Goal: Task Accomplishment & Management: Complete application form

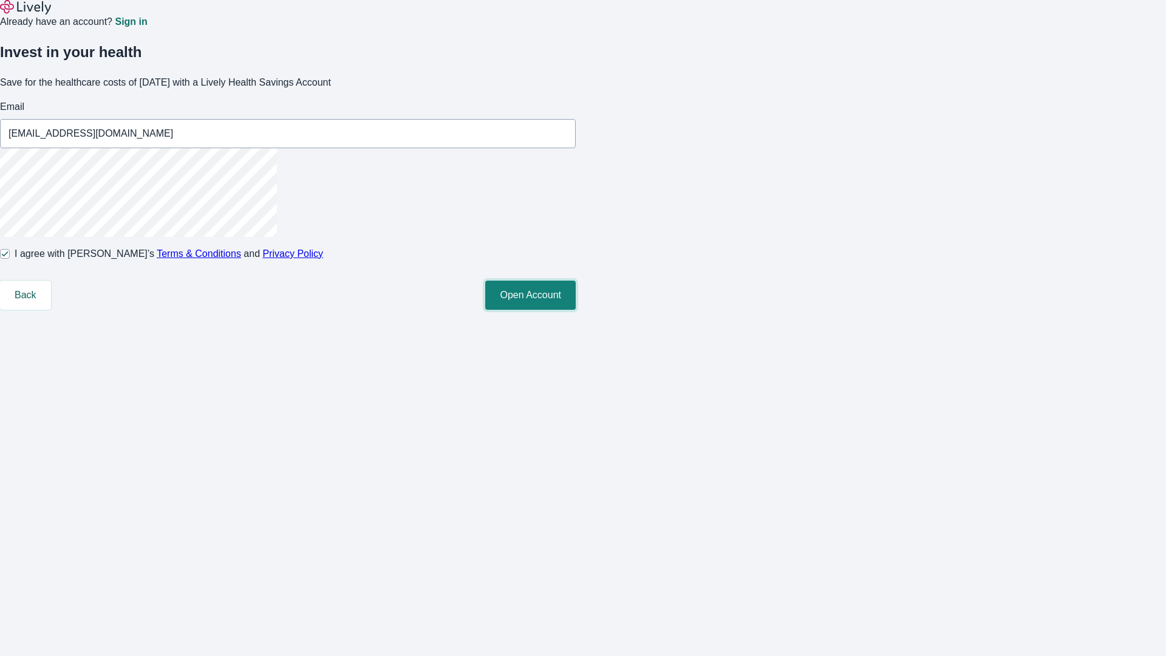
click at [576, 310] on button "Open Account" at bounding box center [530, 295] width 91 height 29
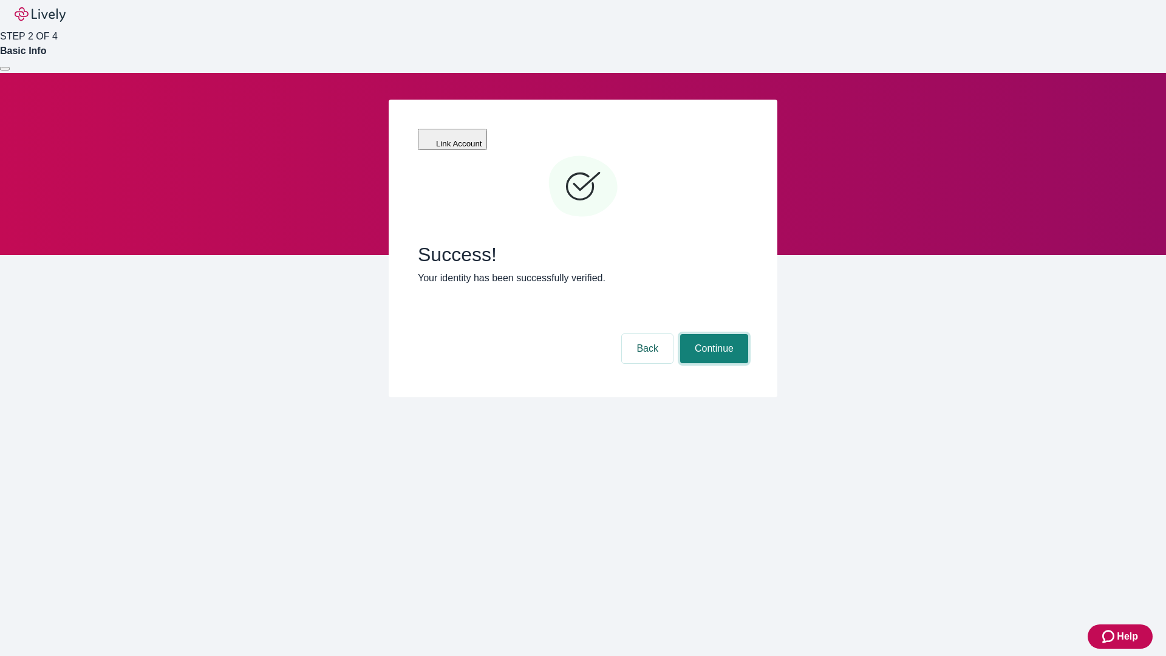
click at [713, 334] on button "Continue" at bounding box center [714, 348] width 68 height 29
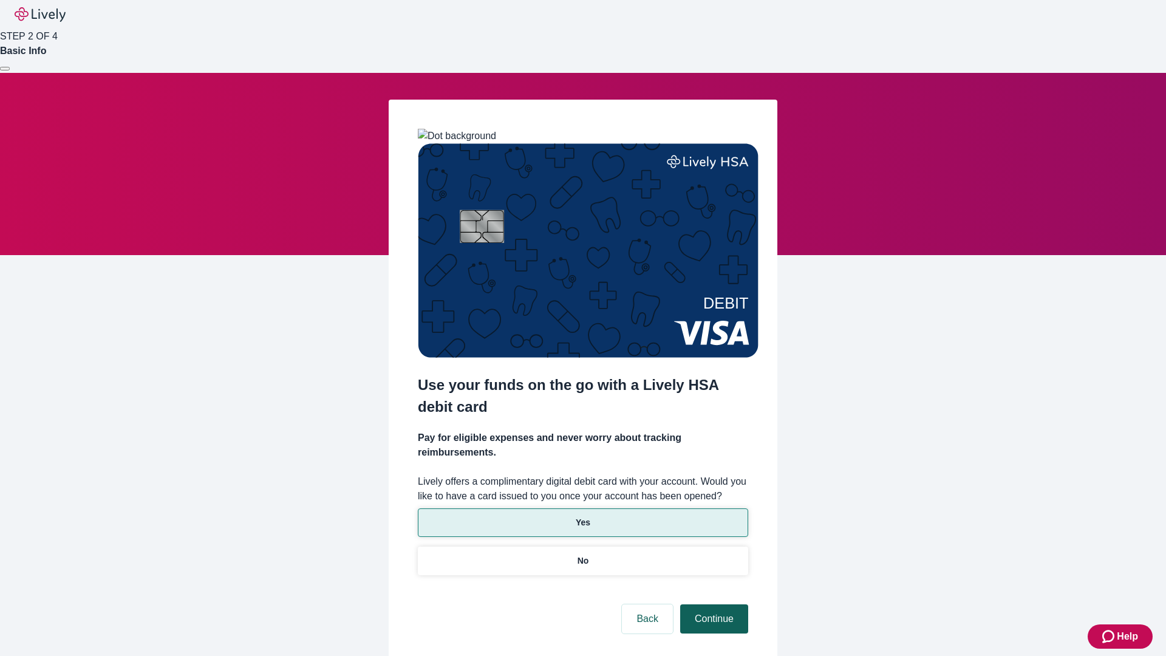
click at [583, 516] on p "Yes" at bounding box center [583, 522] width 15 height 13
click at [713, 604] on button "Continue" at bounding box center [714, 618] width 68 height 29
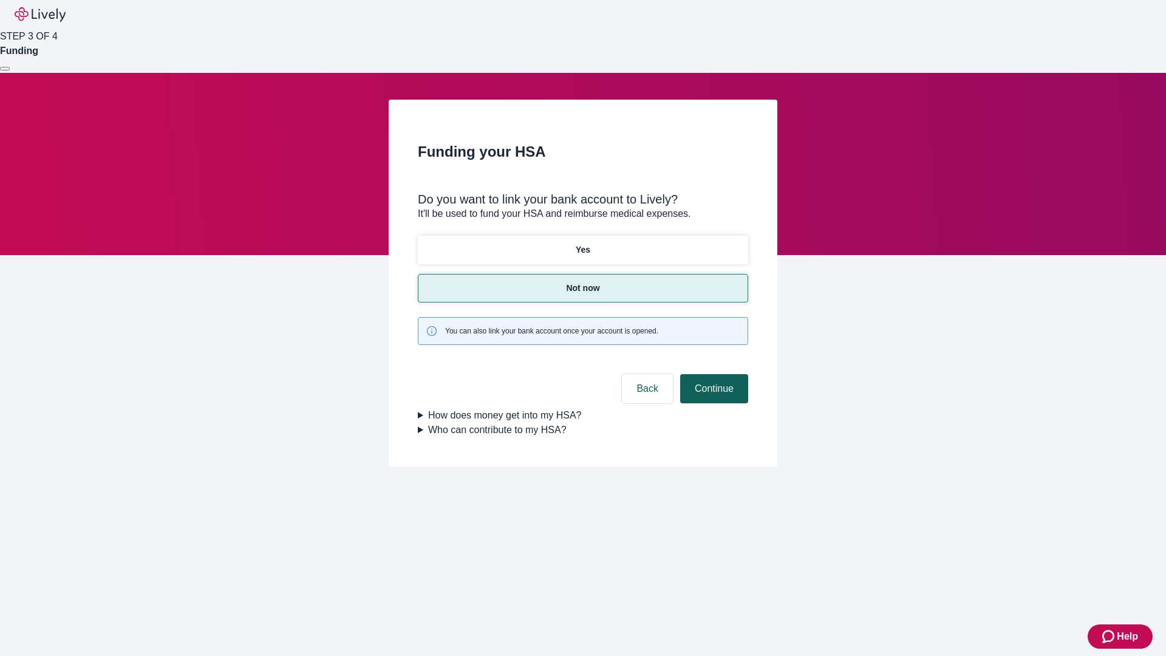
click at [713, 374] on button "Continue" at bounding box center [714, 388] width 68 height 29
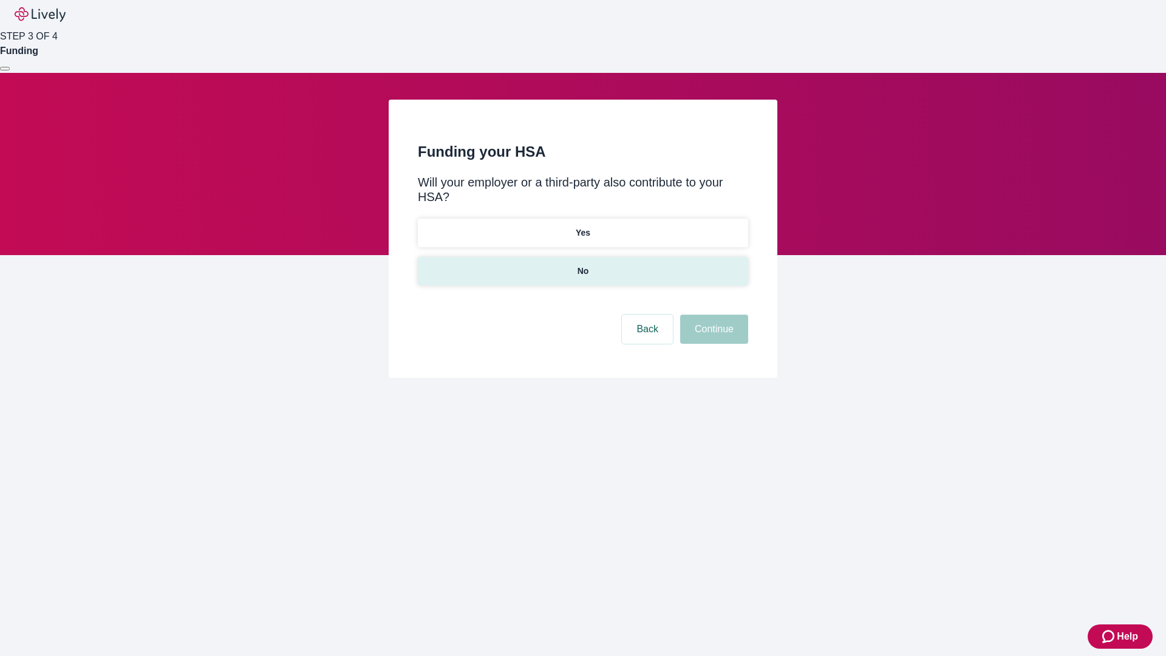
click at [583, 265] on p "No" at bounding box center [584, 271] width 12 height 13
click at [713, 315] on button "Continue" at bounding box center [714, 329] width 68 height 29
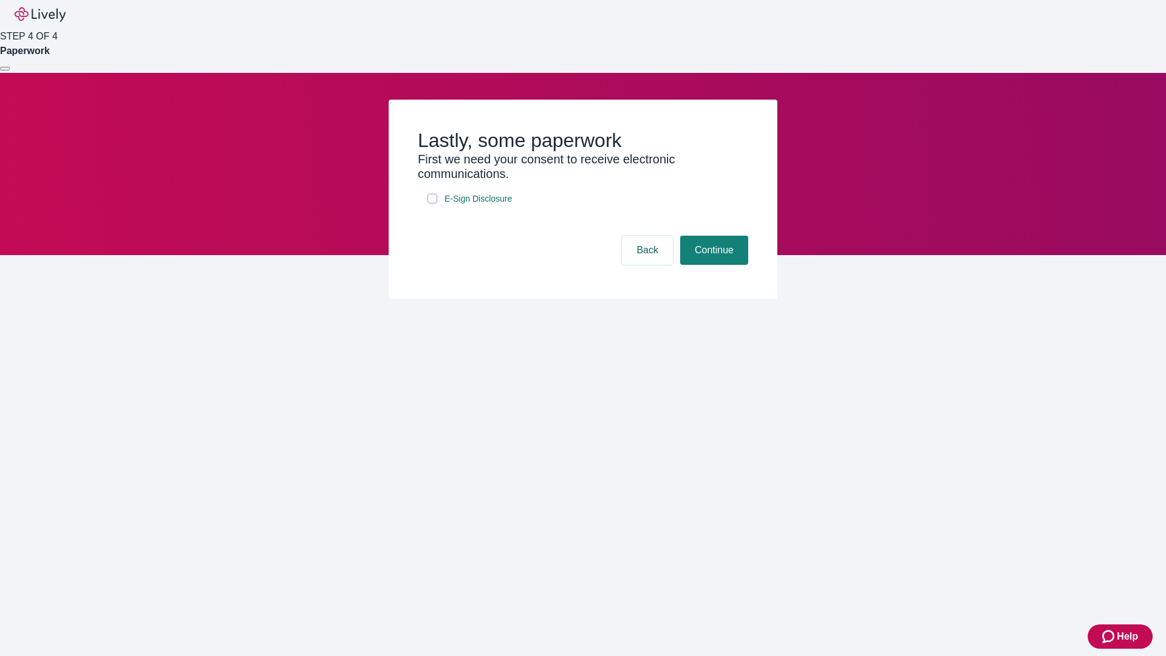
click at [433, 204] on input "E-Sign Disclosure" at bounding box center [433, 199] width 10 height 10
checkbox input "true"
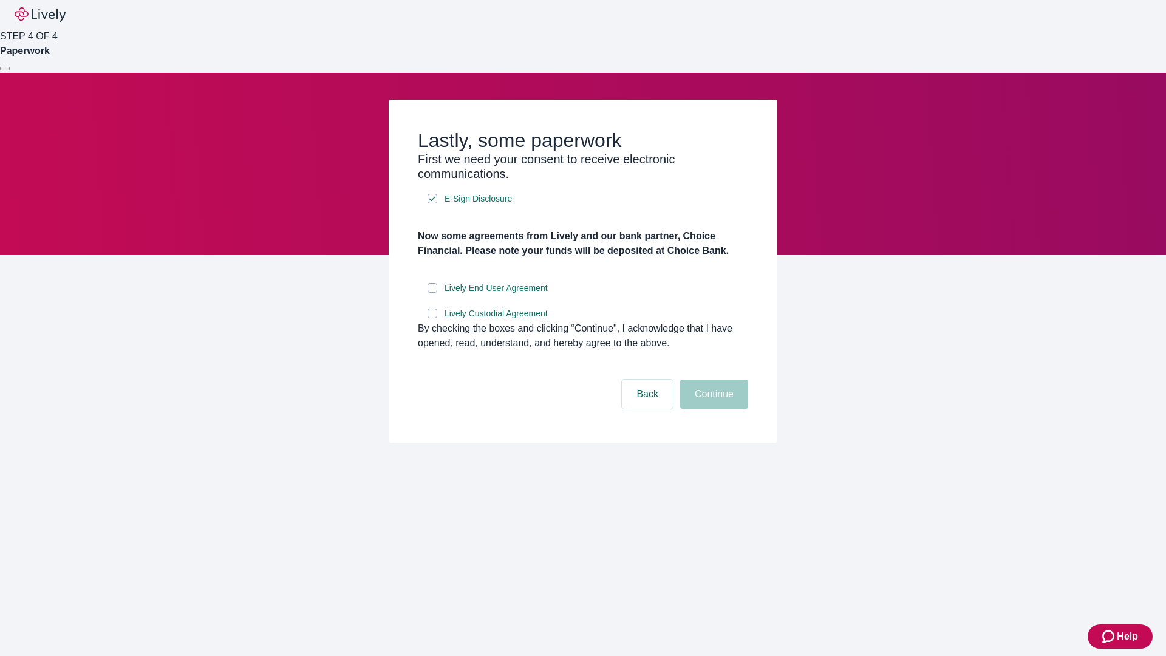
click at [433, 293] on input "Lively End User Agreement" at bounding box center [433, 288] width 10 height 10
checkbox input "true"
click at [433, 318] on input "Lively Custodial Agreement" at bounding box center [433, 314] width 10 height 10
checkbox input "true"
click at [713, 409] on button "Continue" at bounding box center [714, 394] width 68 height 29
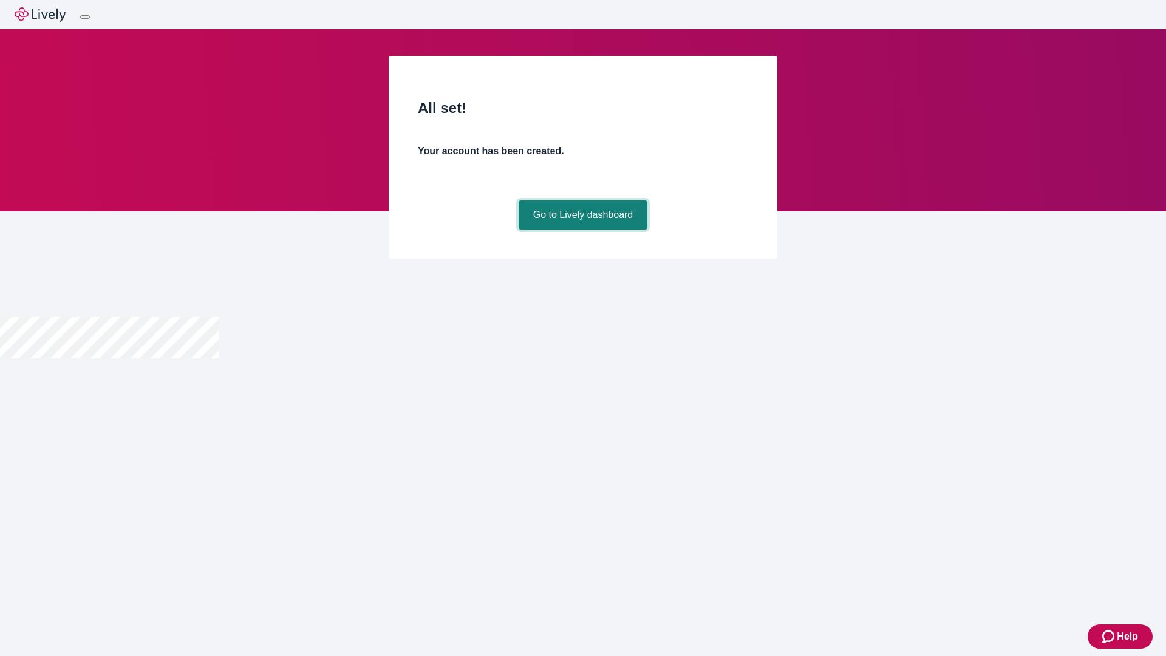
click at [583, 230] on link "Go to Lively dashboard" at bounding box center [583, 214] width 129 height 29
